Goal: Information Seeking & Learning: Learn about a topic

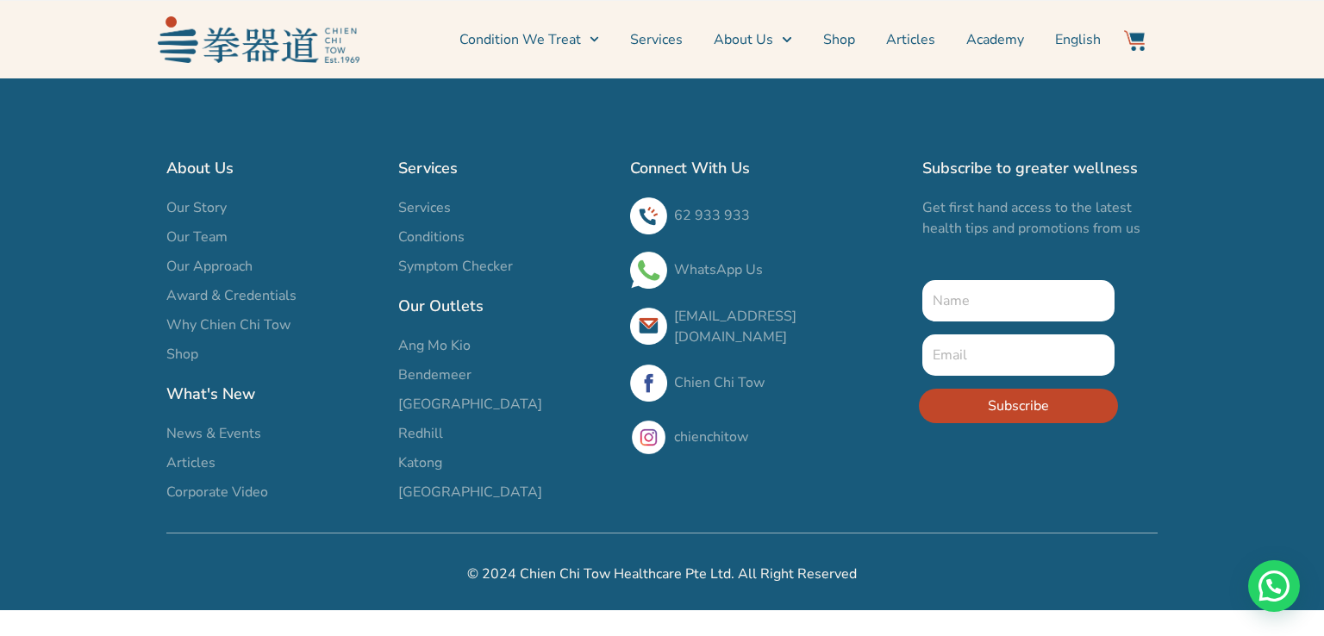
click at [186, 199] on span "Our Story" at bounding box center [196, 207] width 60 height 21
click at [241, 431] on span "News & Events" at bounding box center [213, 433] width 95 height 21
click at [242, 433] on span "News & Events" at bounding box center [213, 433] width 95 height 21
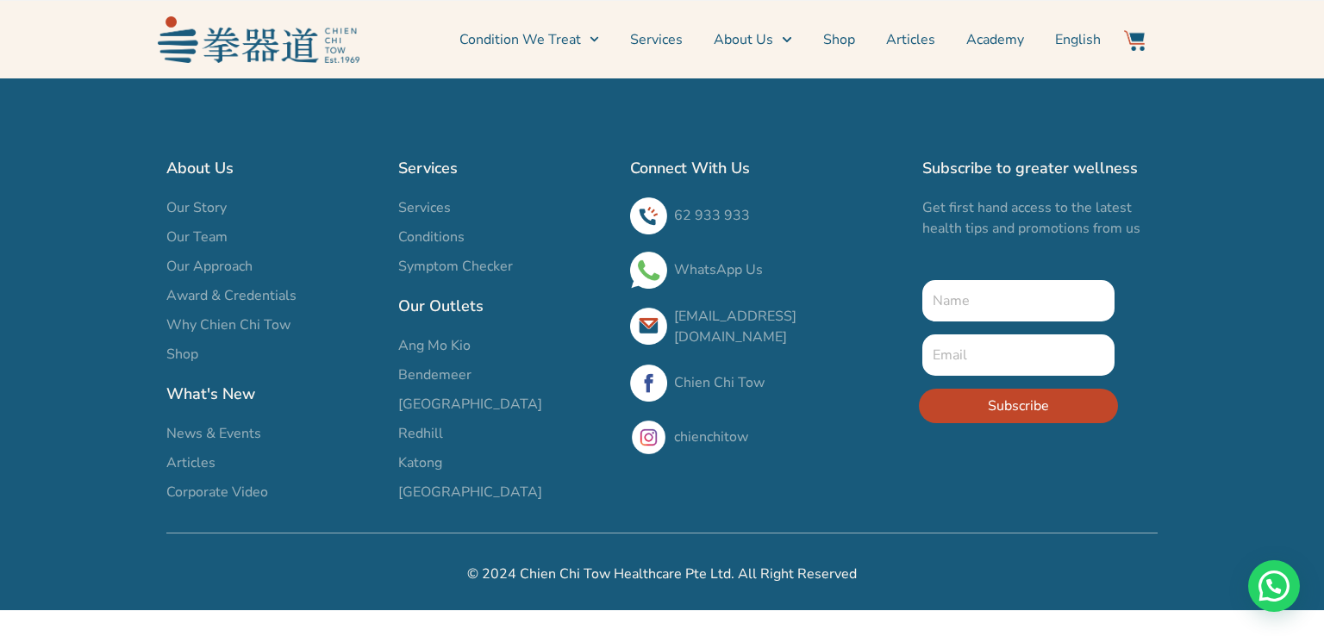
click at [242, 433] on span "News & Events" at bounding box center [213, 433] width 95 height 21
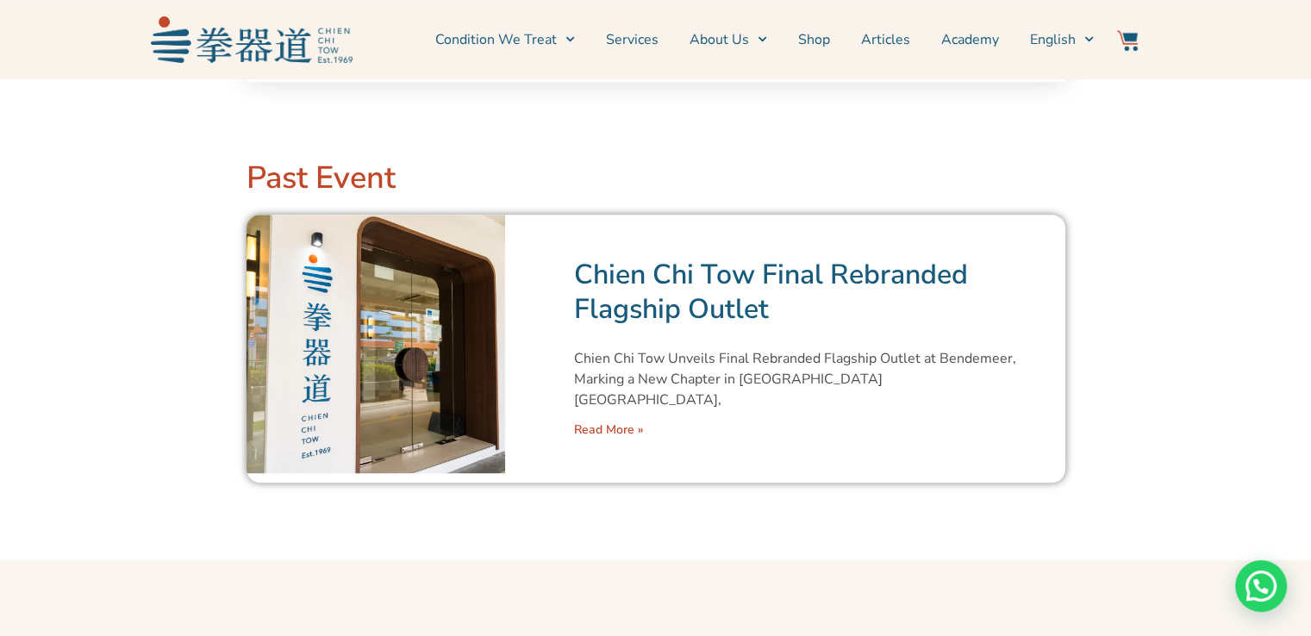
scroll to position [1034, 0]
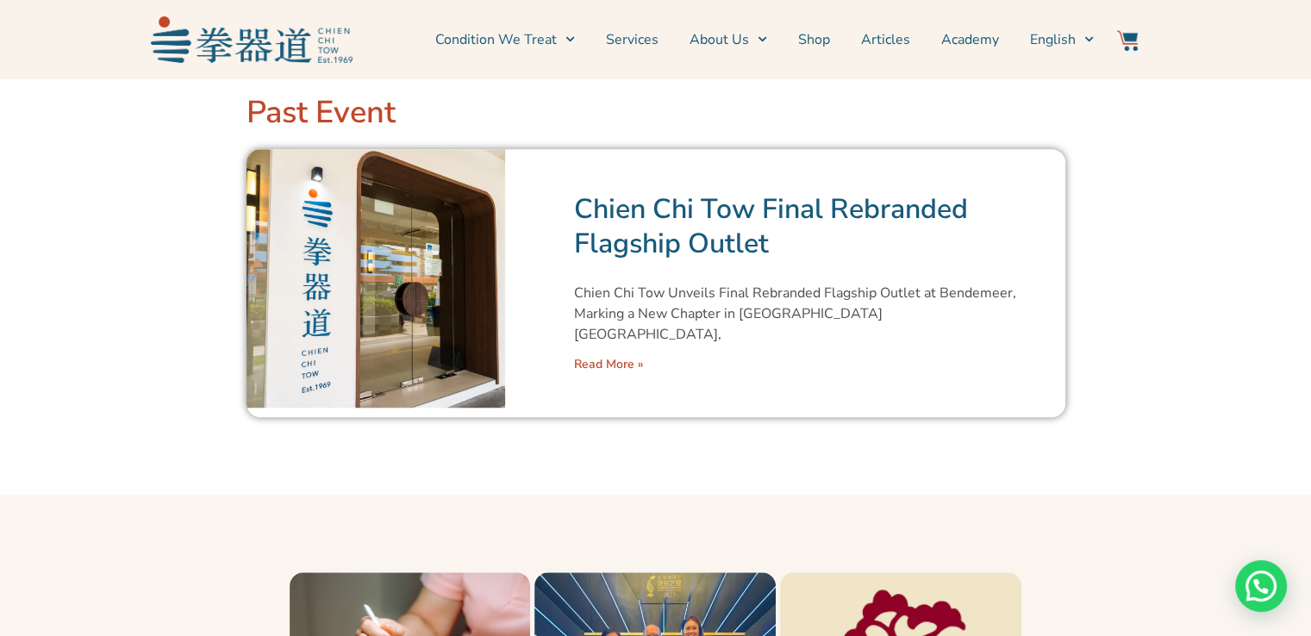
click at [614, 356] on link "Read More »" at bounding box center [609, 364] width 70 height 16
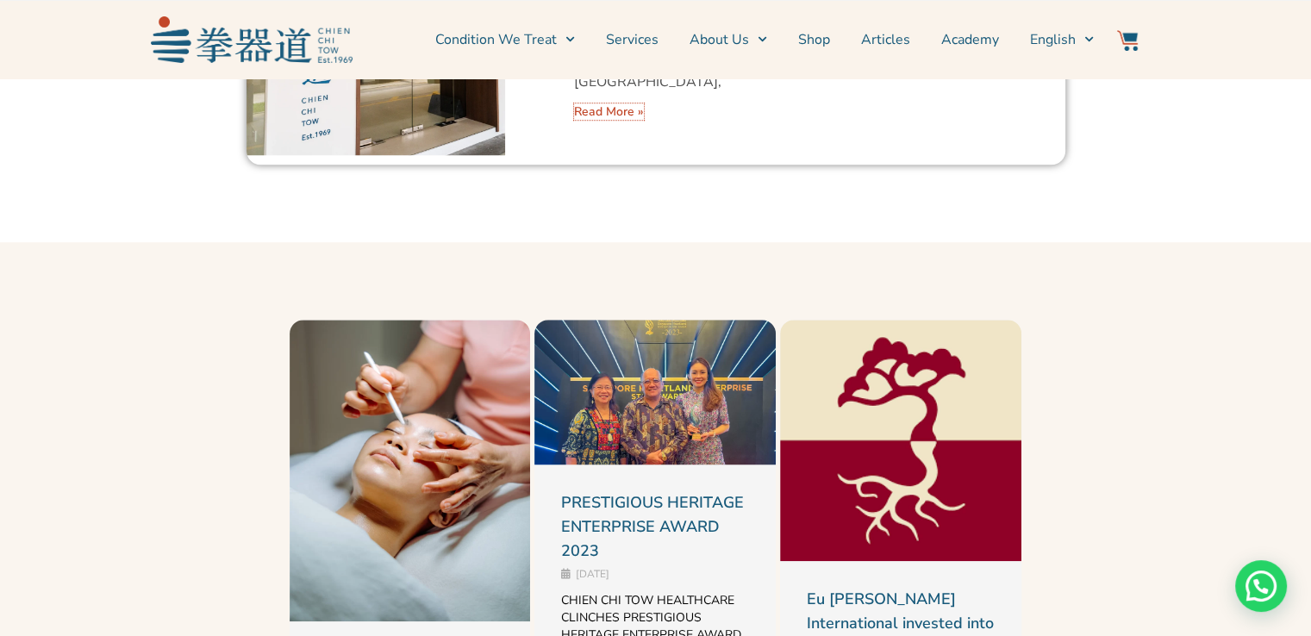
scroll to position [1552, 0]
